Goal: Task Accomplishment & Management: Manage account settings

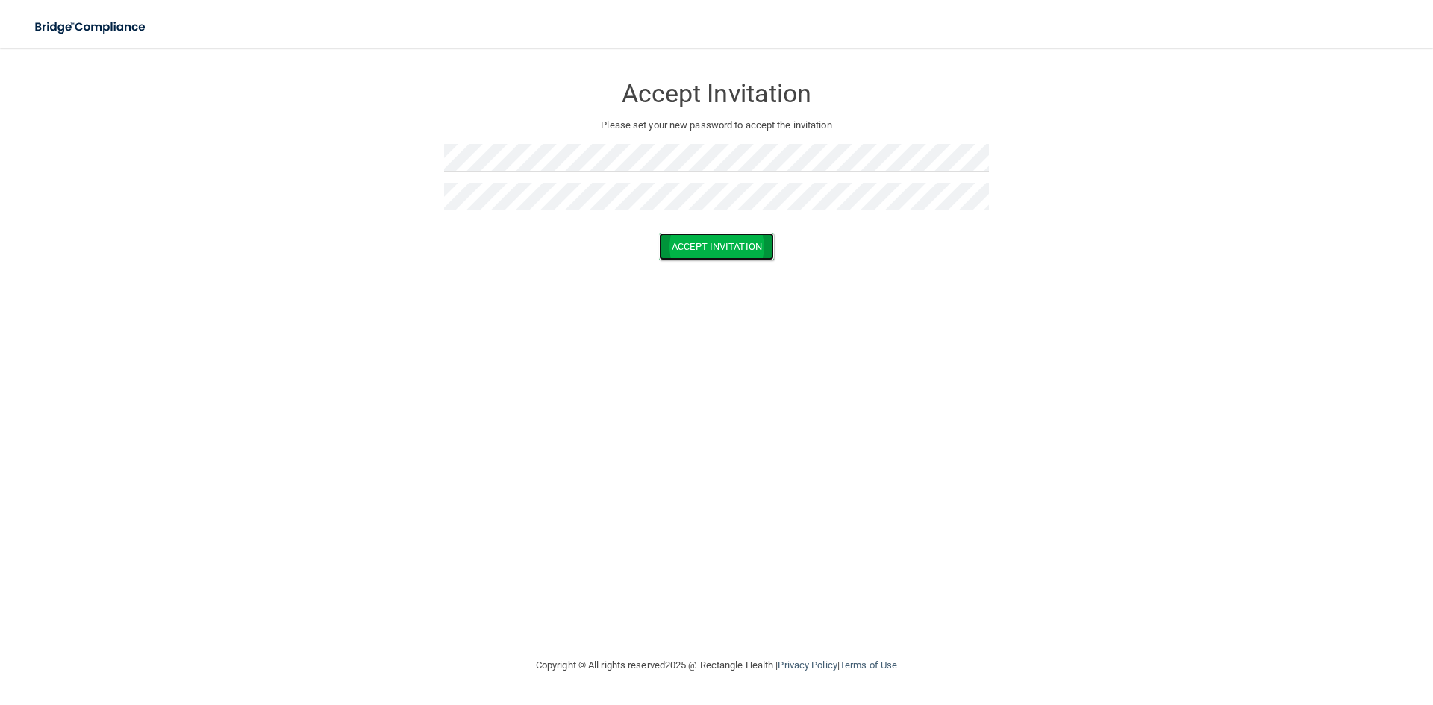
click at [697, 251] on button "Accept Invitation" at bounding box center [716, 247] width 115 height 28
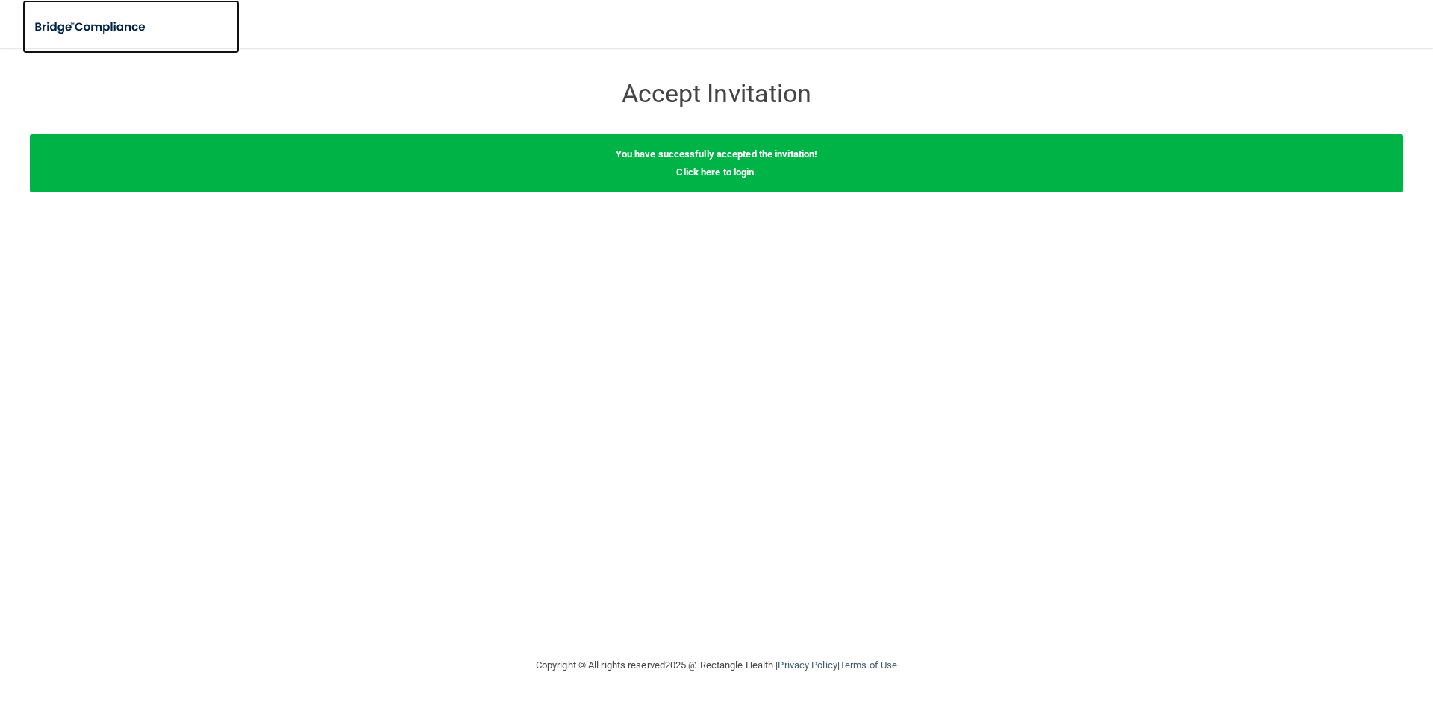
click at [113, 25] on img at bounding box center [90, 27] width 137 height 31
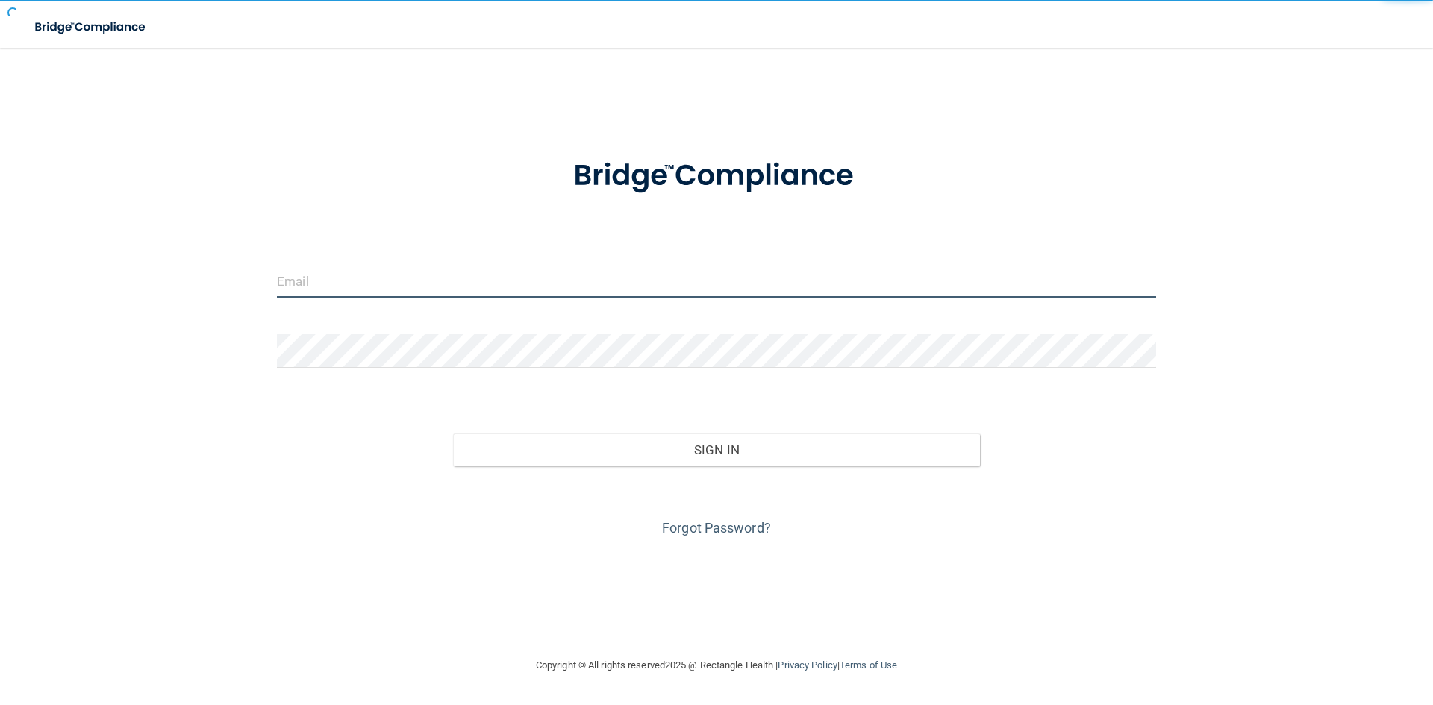
type input "[EMAIL_ADDRESS][DOMAIN_NAME]"
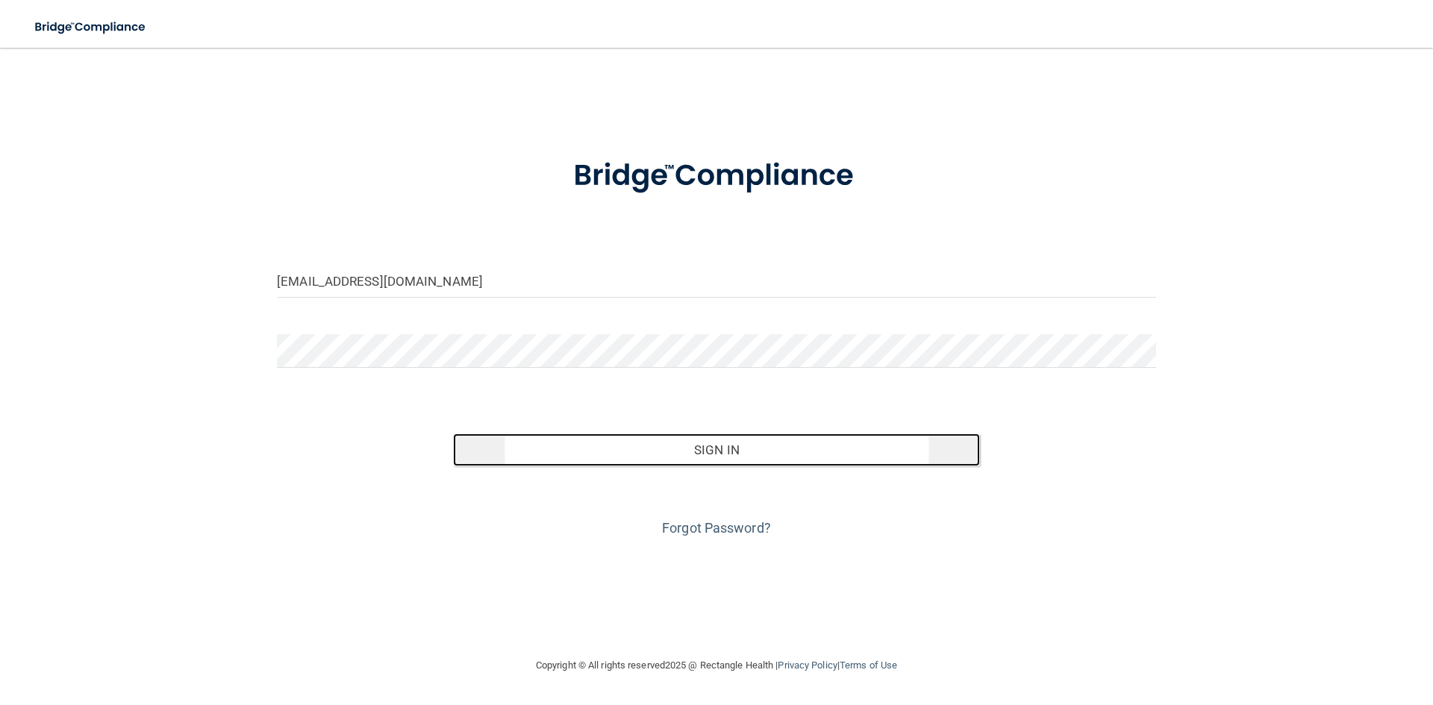
click at [730, 443] on button "Sign In" at bounding box center [717, 450] width 528 height 33
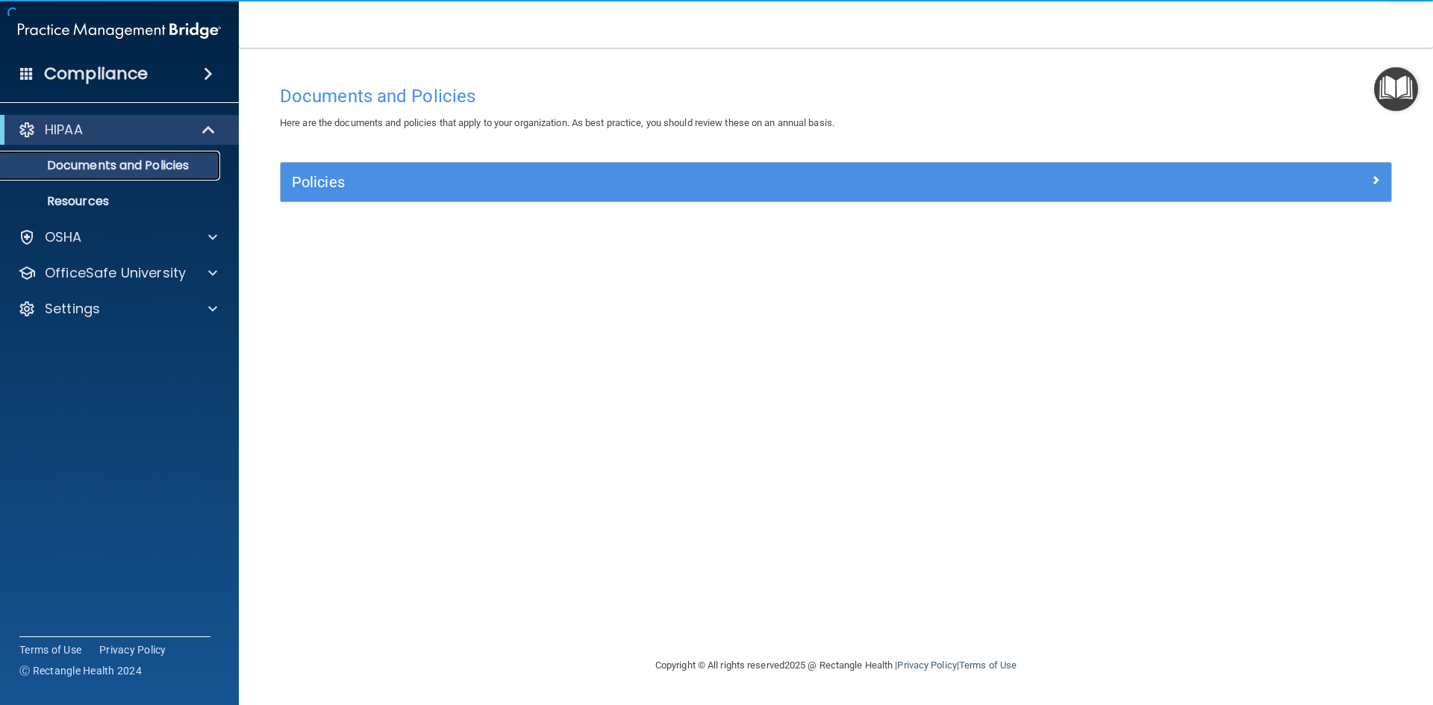
click at [125, 169] on p "Documents and Policies" at bounding box center [112, 165] width 204 height 15
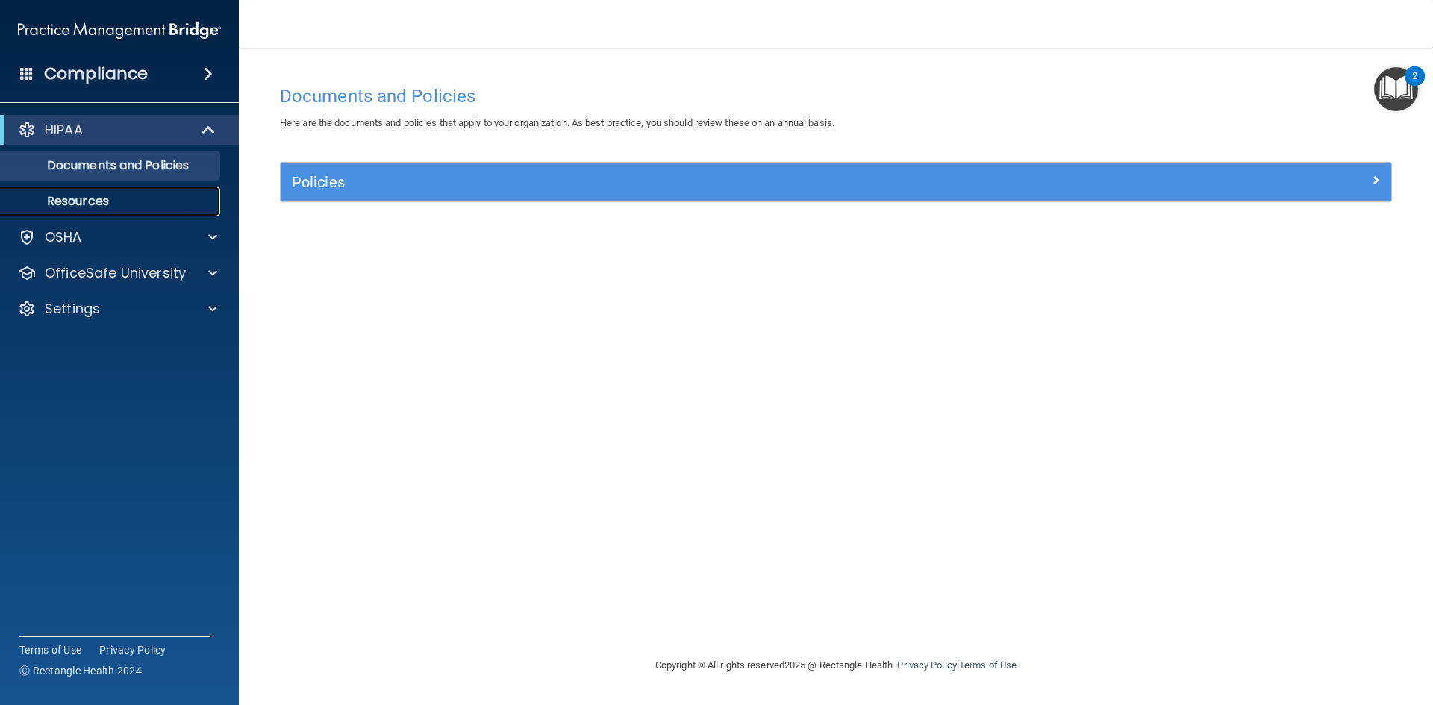
click at [97, 195] on p "Resources" at bounding box center [112, 201] width 204 height 15
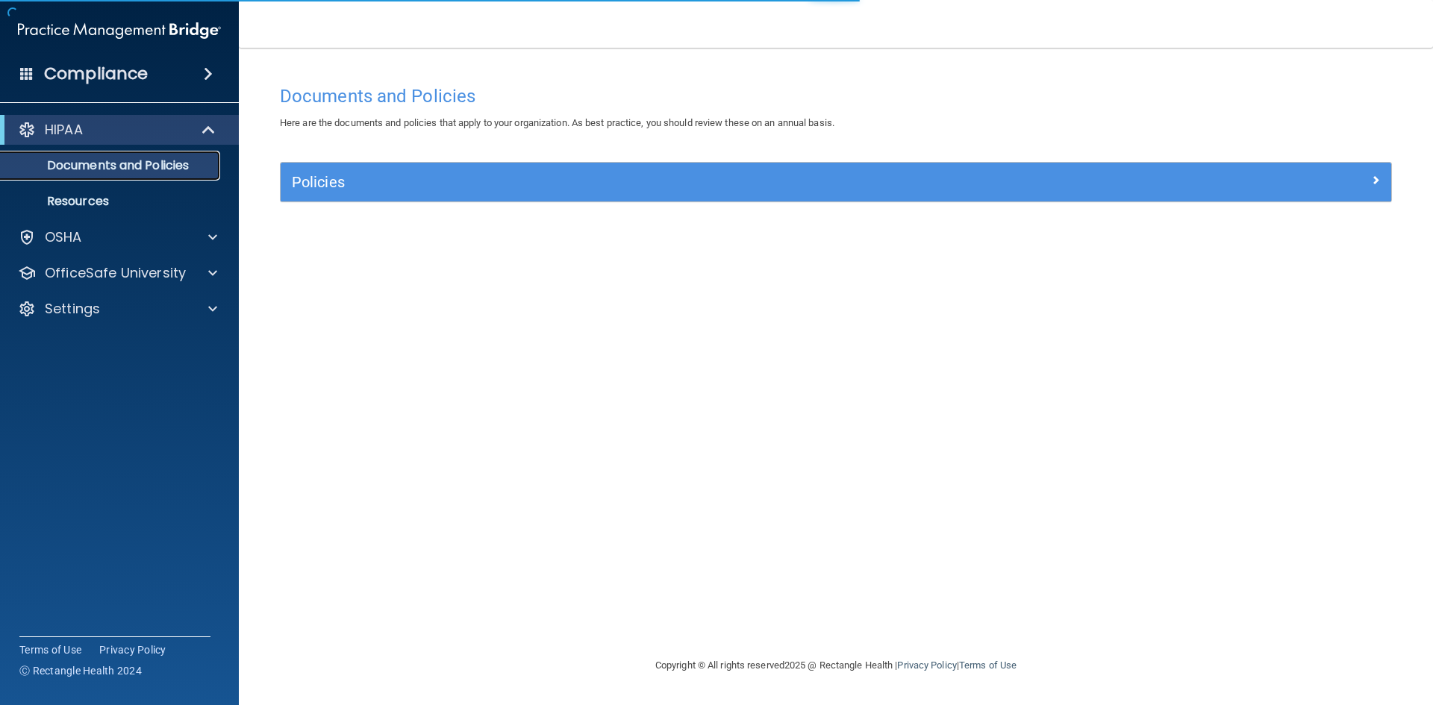
click at [122, 160] on p "Documents and Policies" at bounding box center [112, 165] width 204 height 15
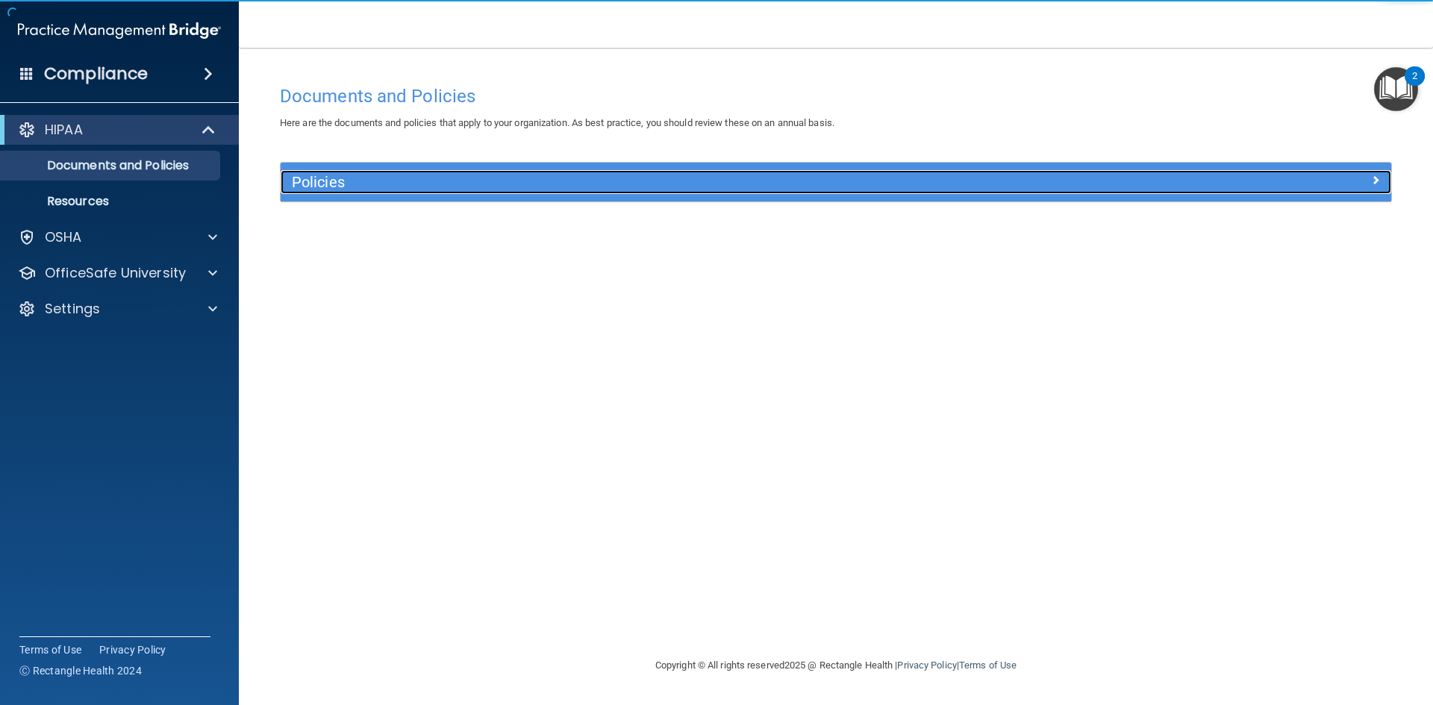
click at [457, 187] on h5 "Policies" at bounding box center [697, 182] width 810 height 16
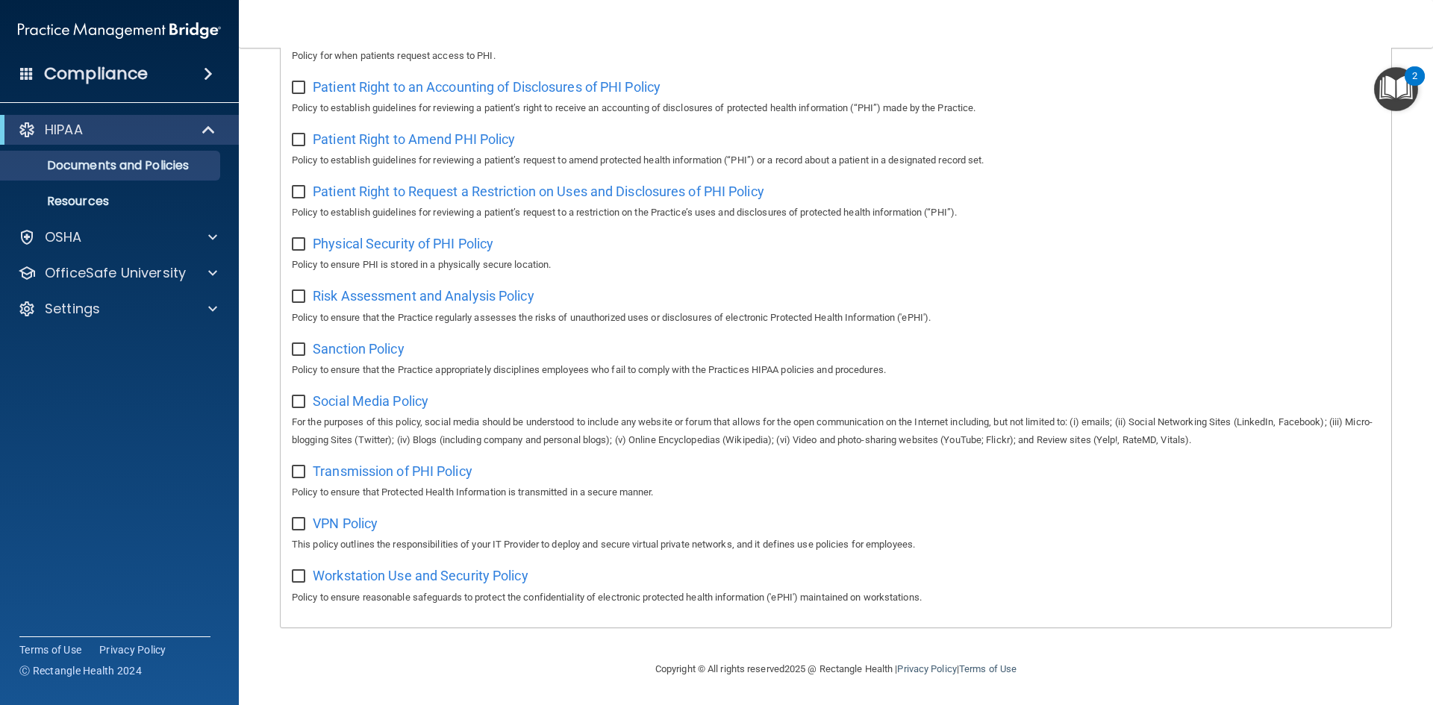
scroll to position [792, 0]
